Goal: Navigation & Orientation: Find specific page/section

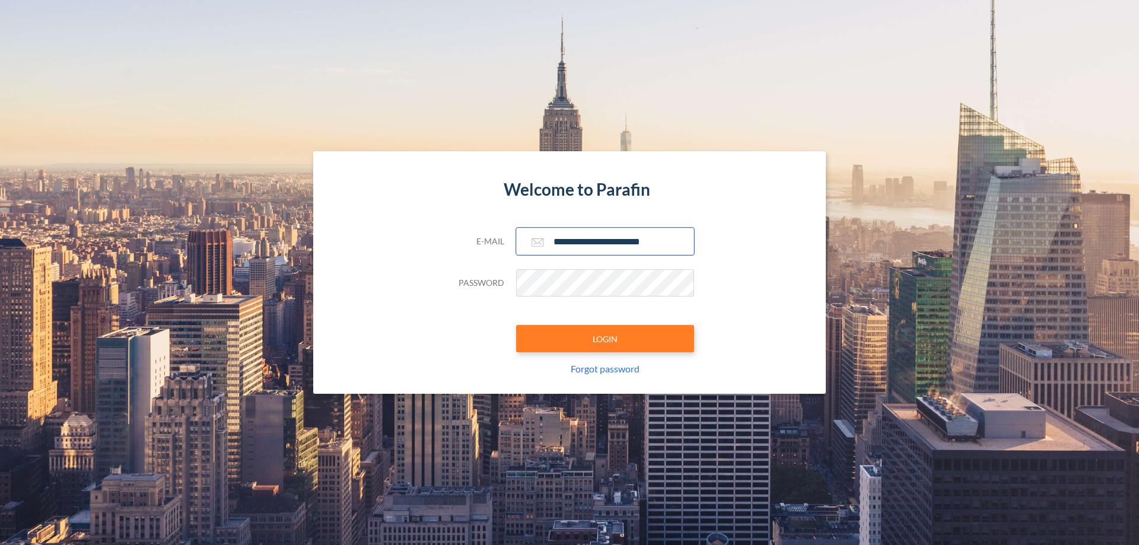
type input "**********"
click at [605, 339] on button "LOGIN" at bounding box center [605, 338] width 178 height 27
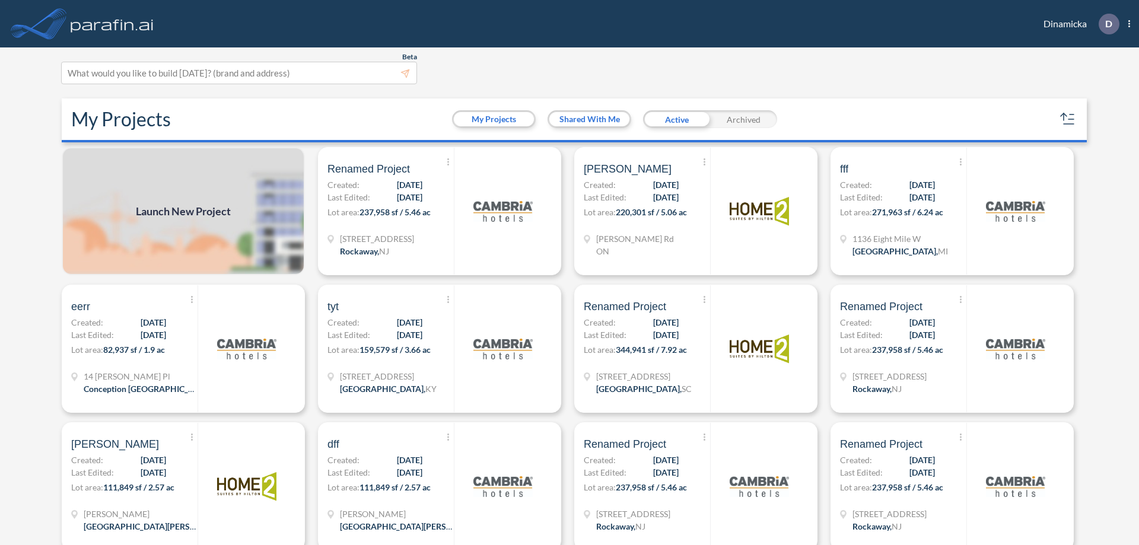
scroll to position [3, 0]
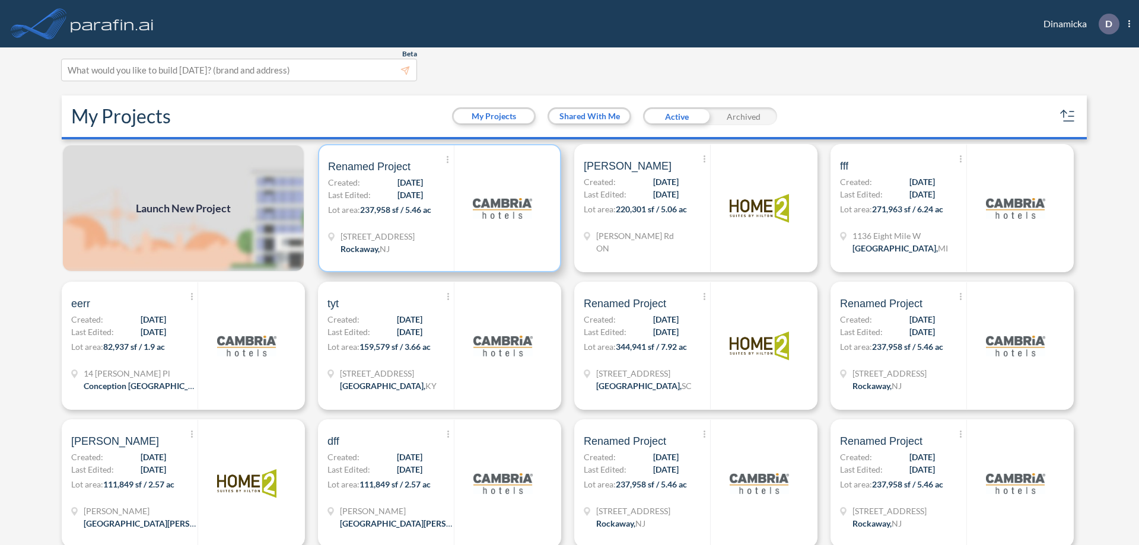
click at [437, 208] on p "Lot area: 237,958 sf / 5.46 ac" at bounding box center [391, 211] width 126 height 17
